Goal: Transaction & Acquisition: Book appointment/travel/reservation

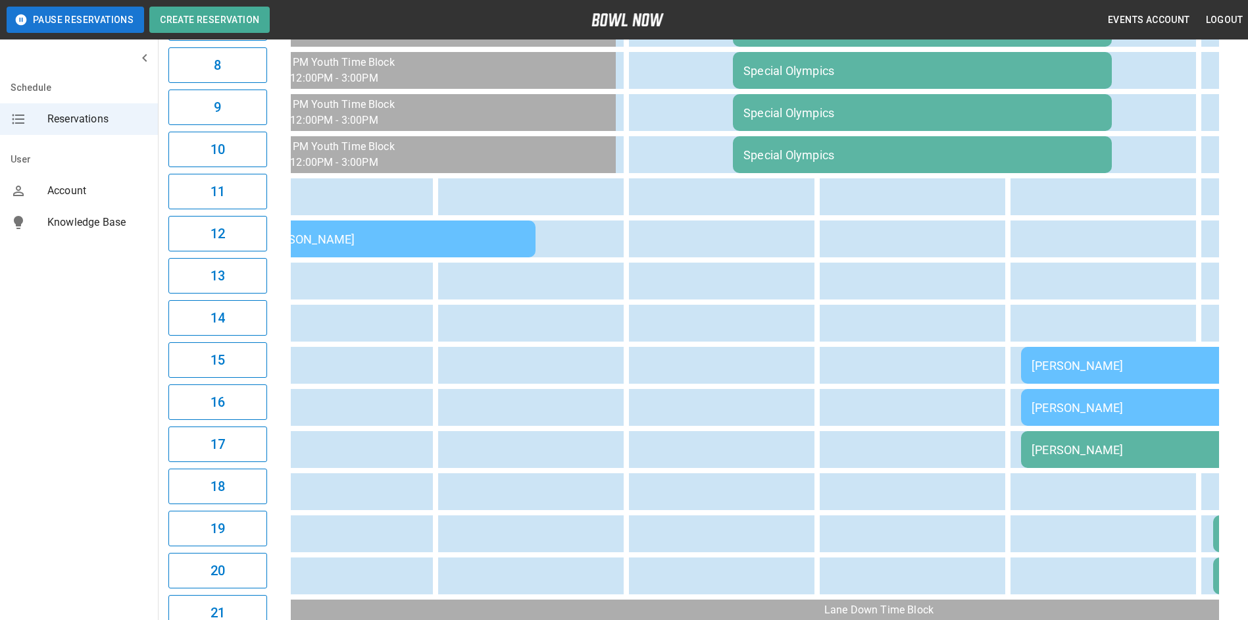
scroll to position [604, 0]
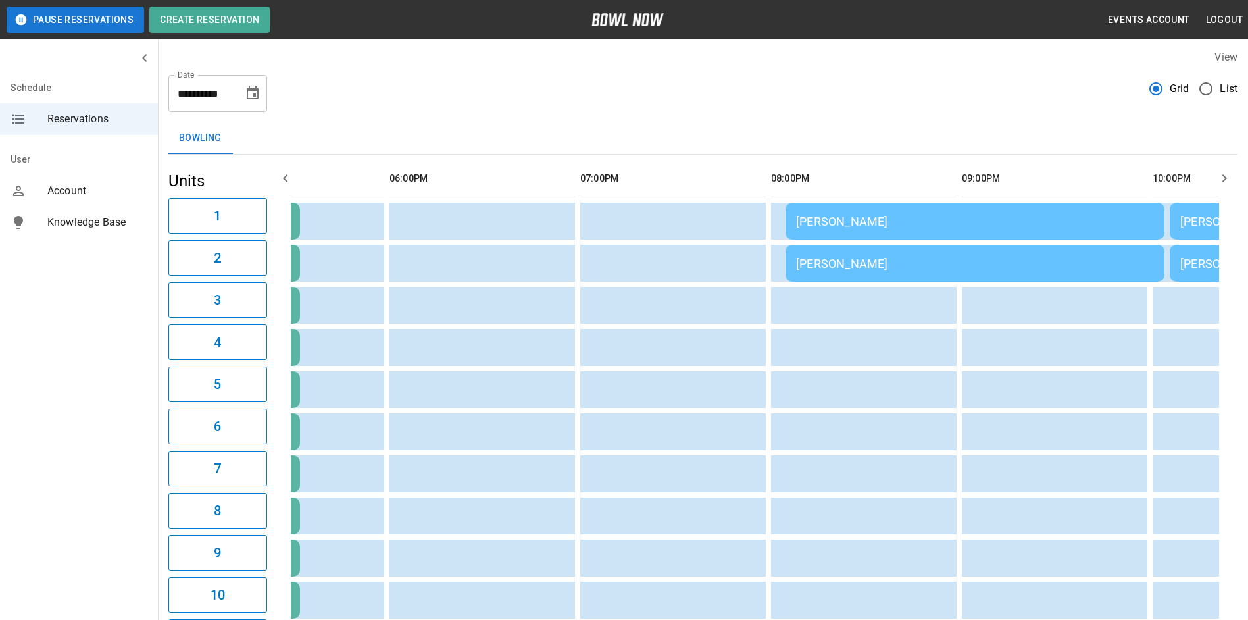
scroll to position [0, 0]
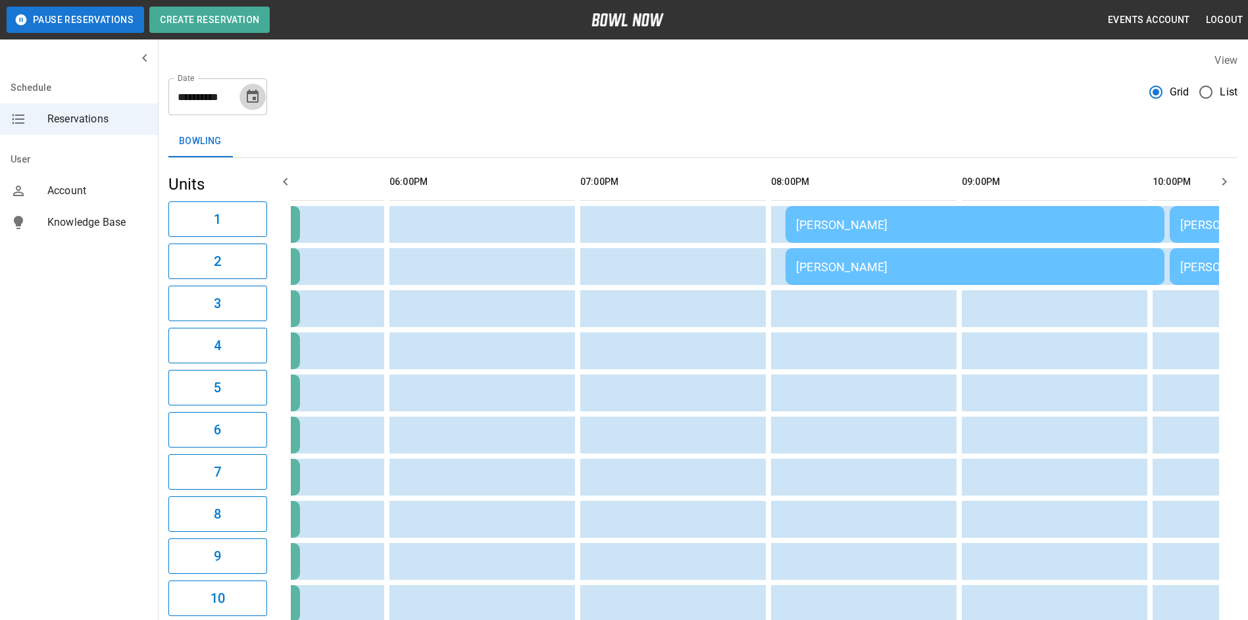
click at [259, 103] on icon "Choose date, selected date is Sep 13, 2025" at bounding box center [253, 97] width 16 height 16
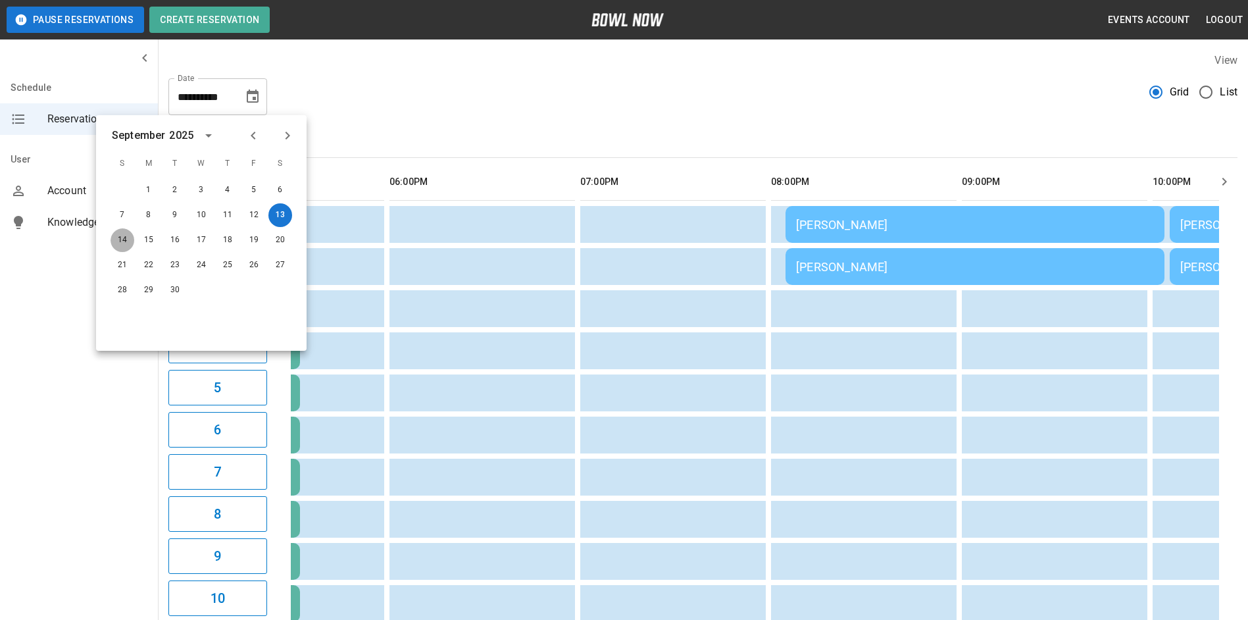
click at [122, 234] on button "14" at bounding box center [123, 240] width 24 height 24
type input "**********"
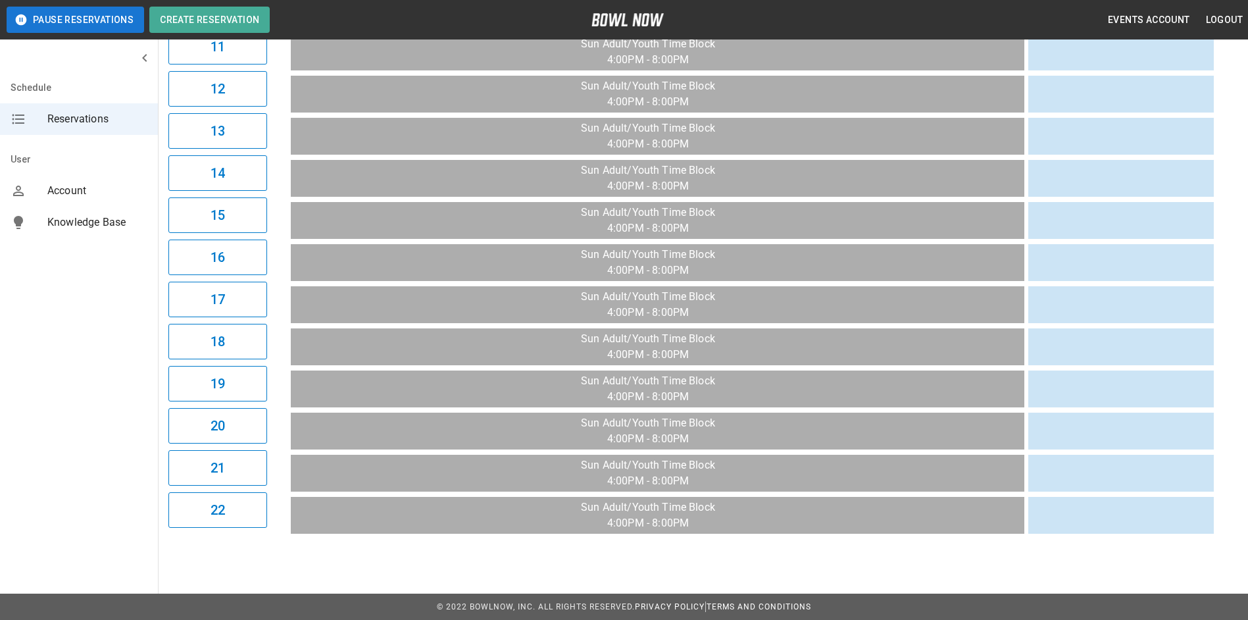
scroll to position [604, 0]
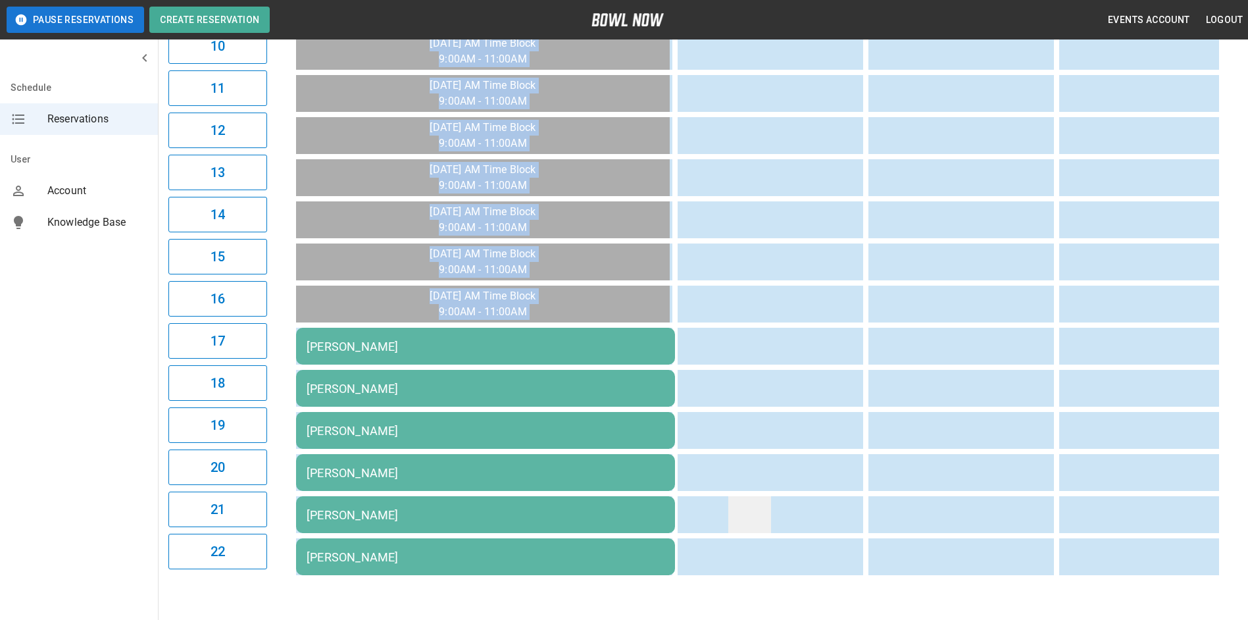
scroll to position [341, 0]
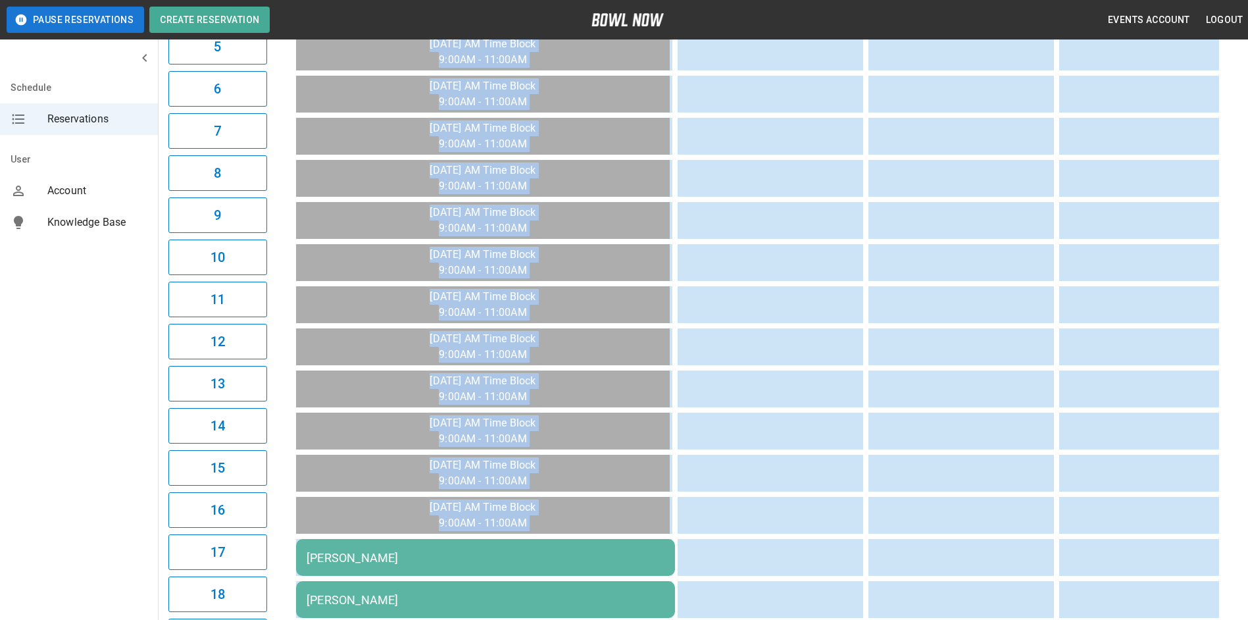
click at [752, 455] on td "sticky table" at bounding box center [749, 473] width 43 height 37
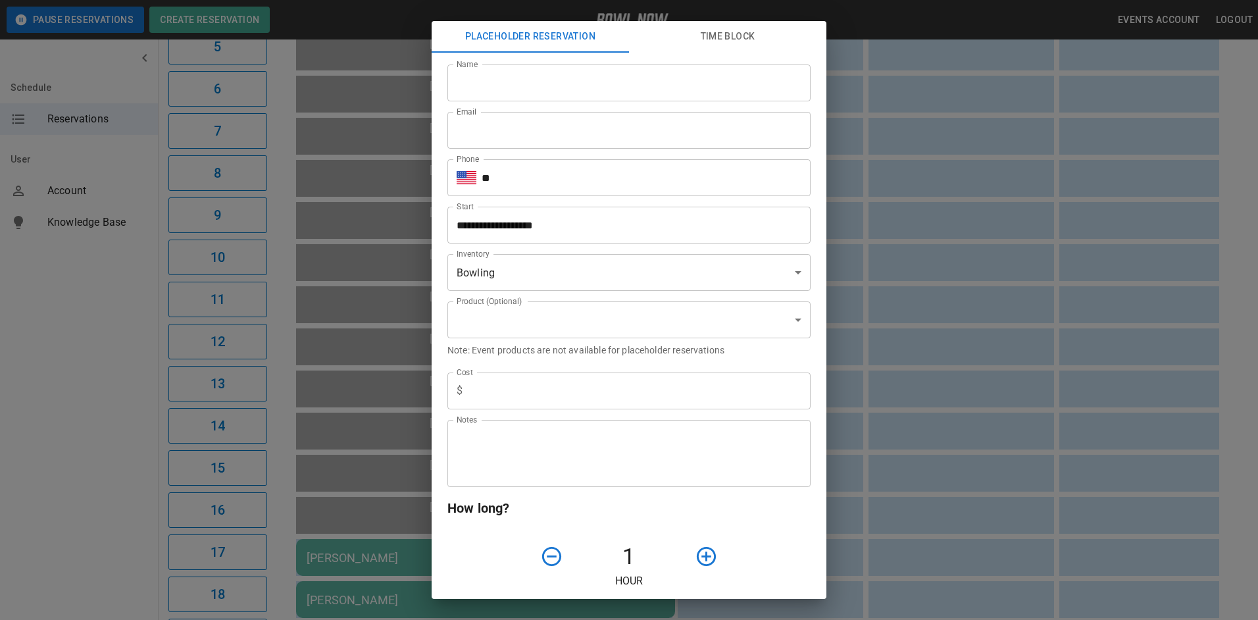
type input "**********"
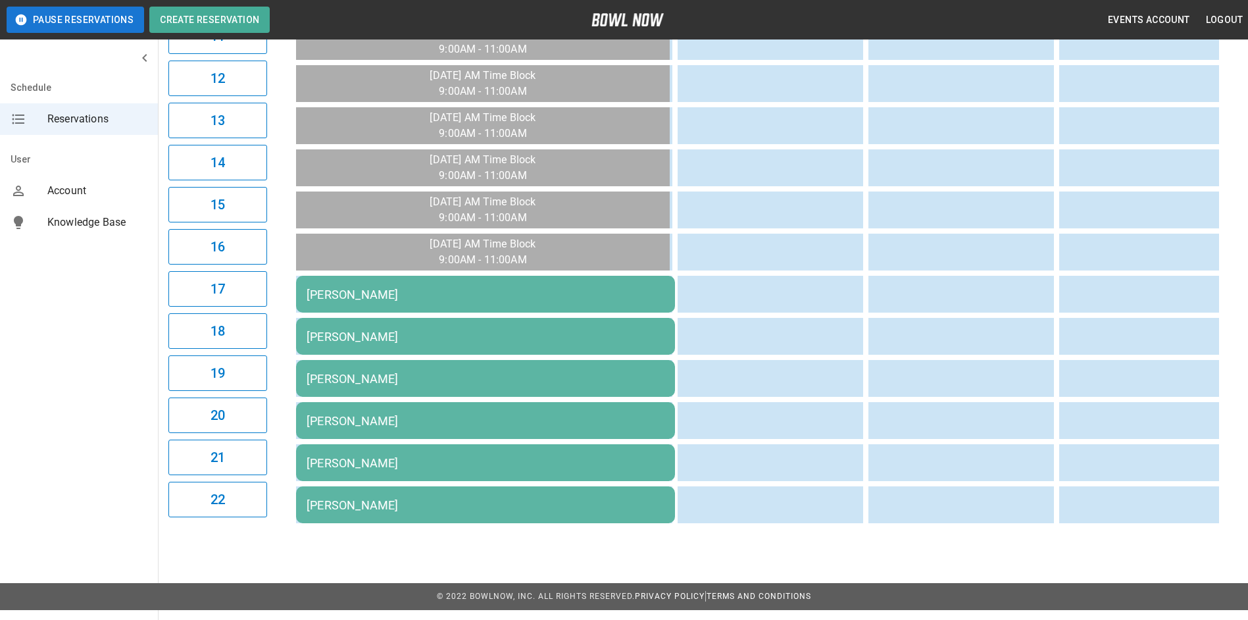
scroll to position [0, 0]
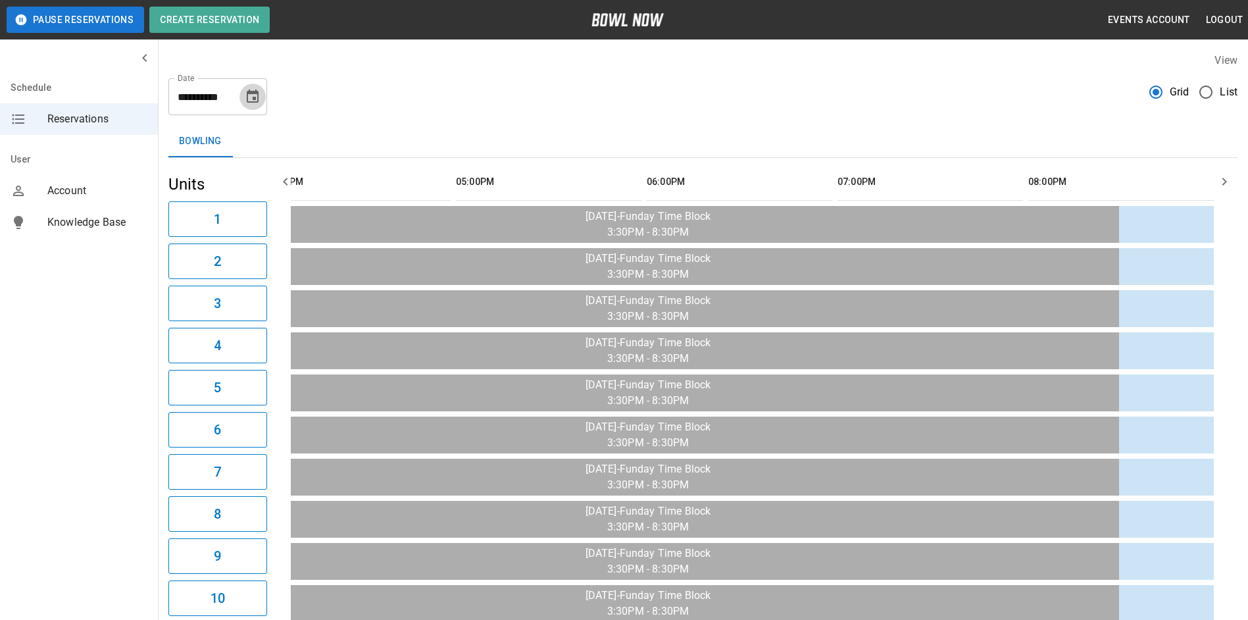
click at [247, 104] on icon "Choose date, selected date is Sep 14, 2025" at bounding box center [253, 97] width 16 height 16
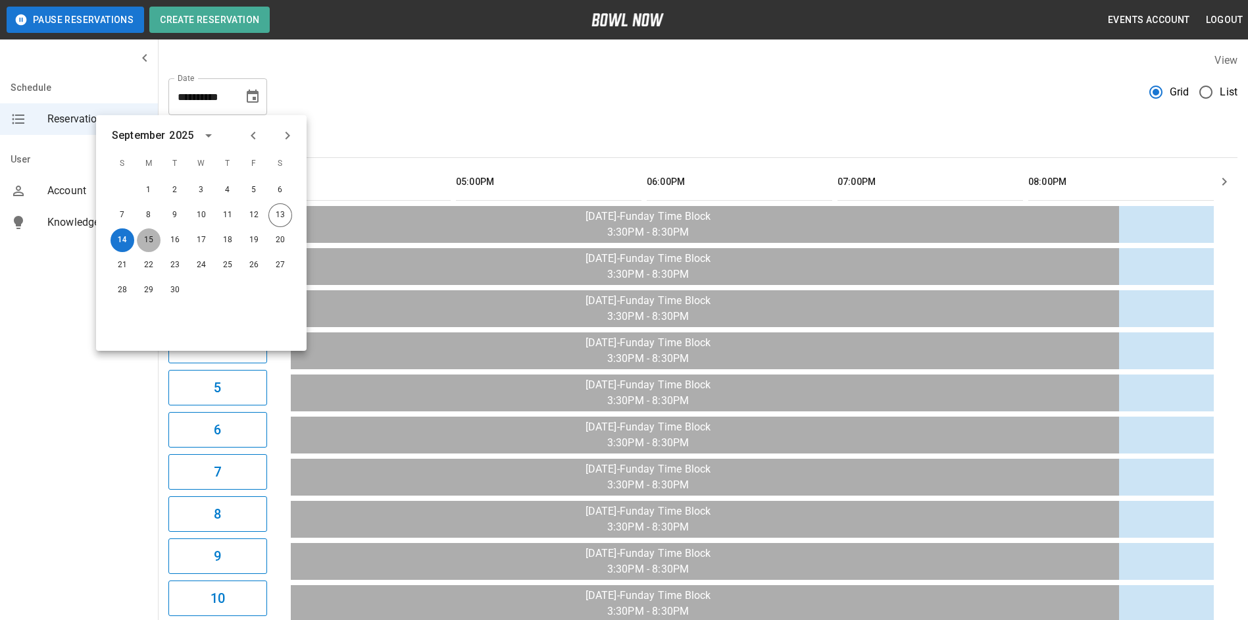
click at [149, 237] on button "15" at bounding box center [149, 240] width 24 height 24
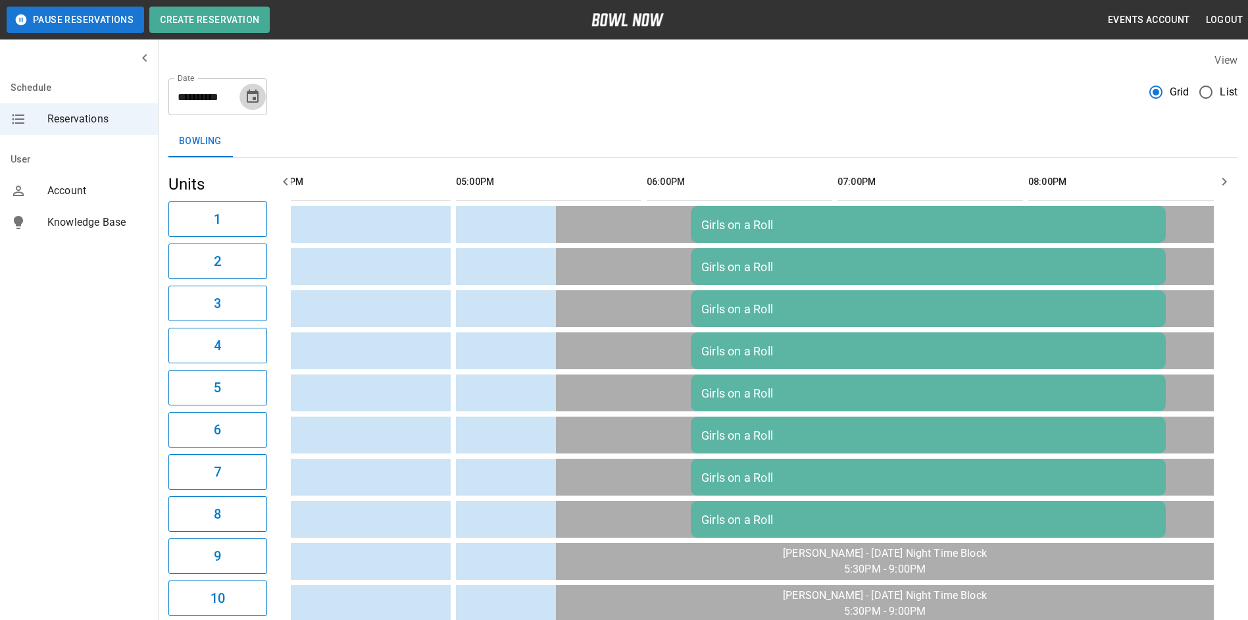
click at [245, 103] on icon "Choose date, selected date is Sep 15, 2025" at bounding box center [253, 97] width 16 height 16
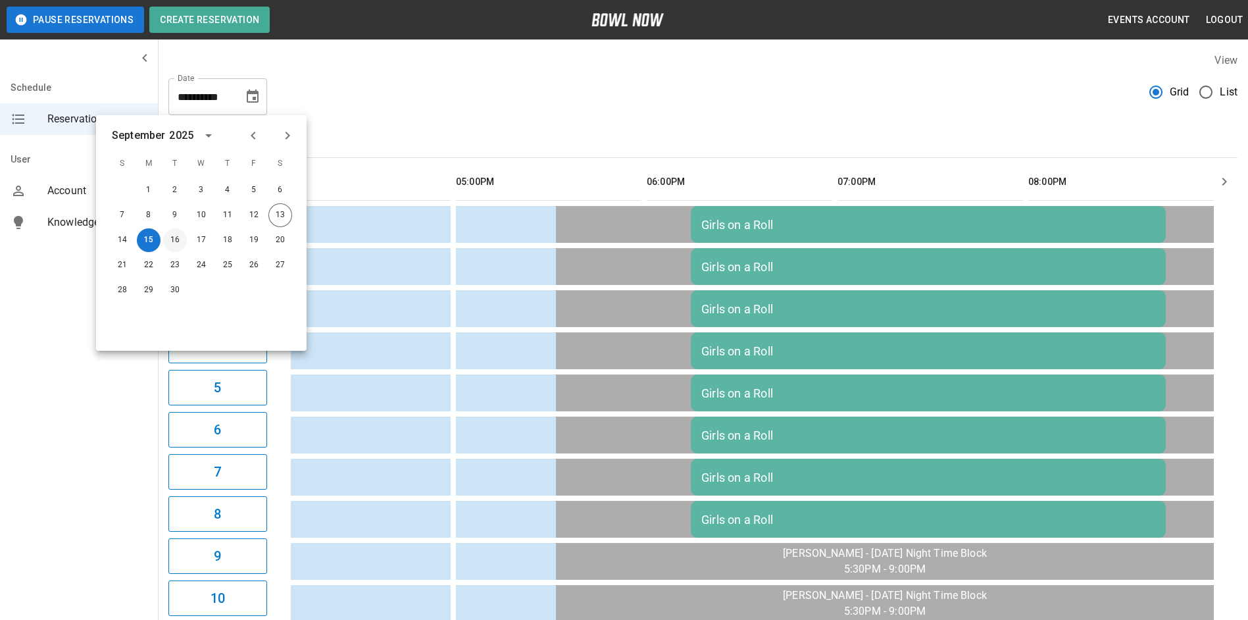
click at [174, 245] on button "16" at bounding box center [175, 240] width 24 height 24
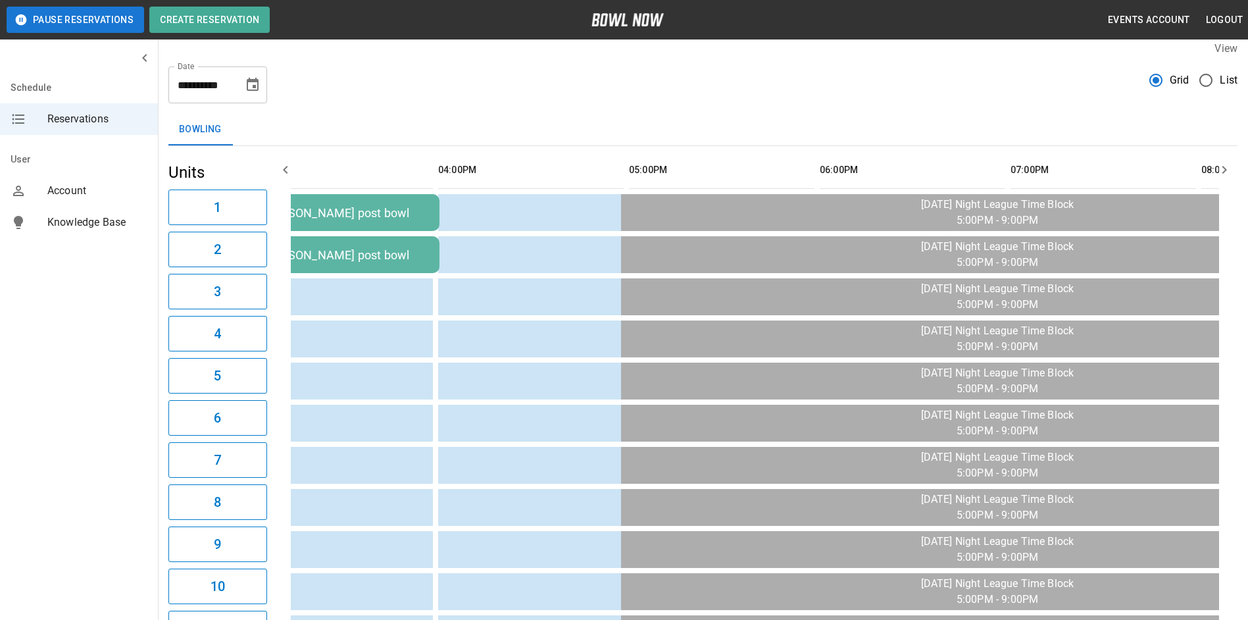
click at [241, 84] on button "Choose date, selected date is Sep 16, 2025" at bounding box center [253, 85] width 26 height 26
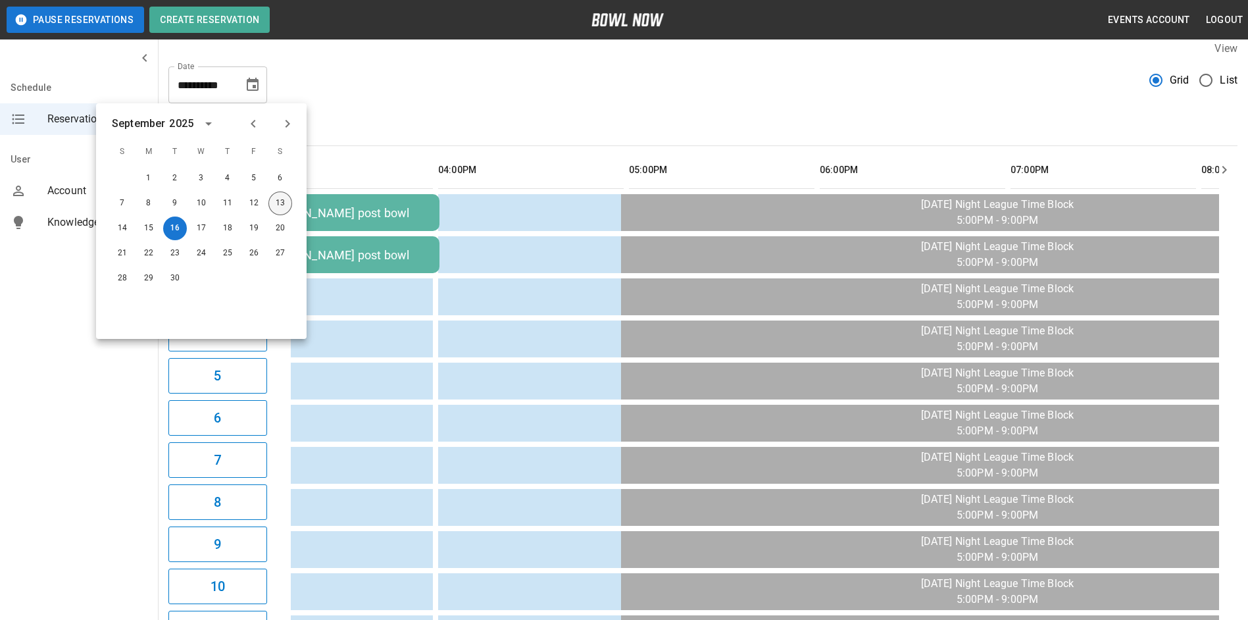
click at [284, 207] on button "13" at bounding box center [280, 203] width 24 height 24
type input "**********"
